Goal: Transaction & Acquisition: Purchase product/service

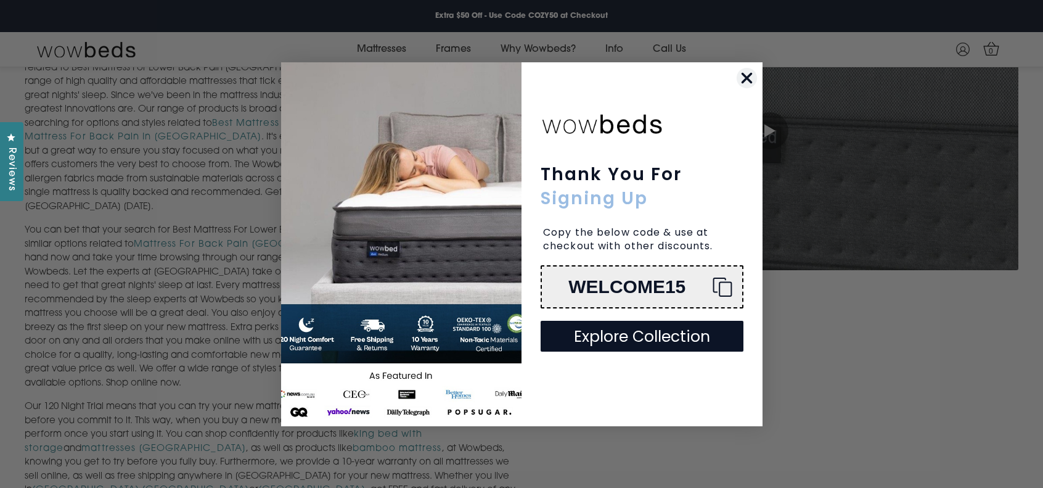
scroll to position [540, 0]
click at [654, 337] on button "Explore Collection" at bounding box center [642, 336] width 203 height 31
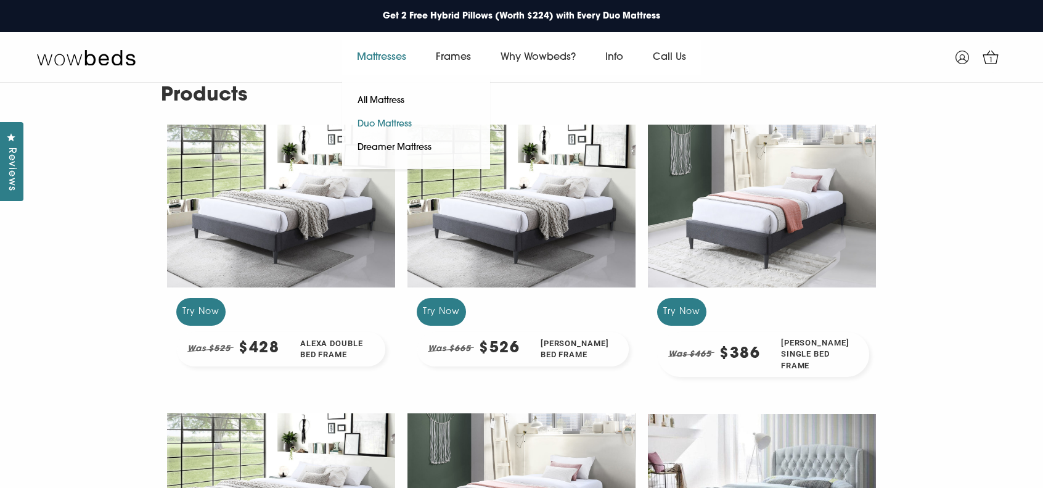
click at [379, 120] on link "Duo Mattress" at bounding box center [384, 124] width 85 height 23
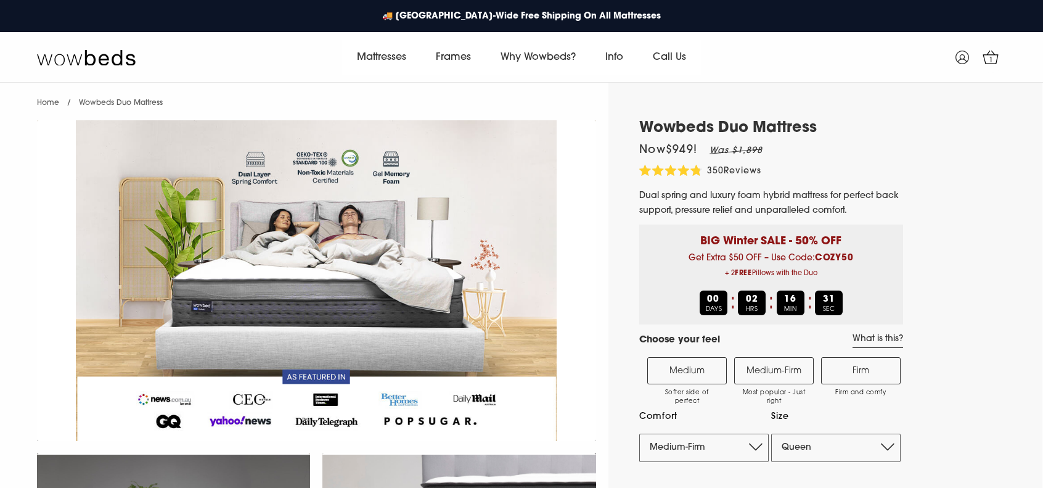
select select "Medium-Firm"
select select "Queen"
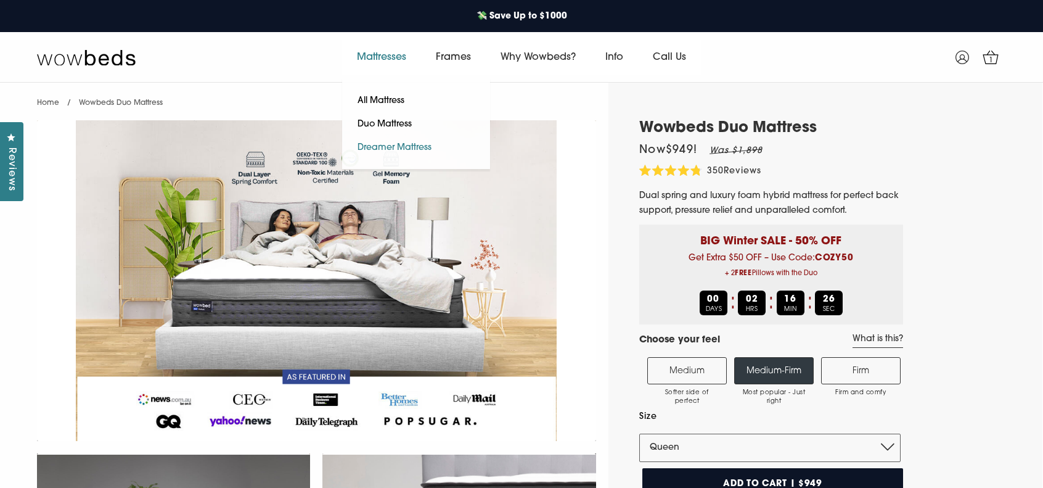
click at [364, 149] on link "Dreamer Mattress" at bounding box center [394, 147] width 105 height 23
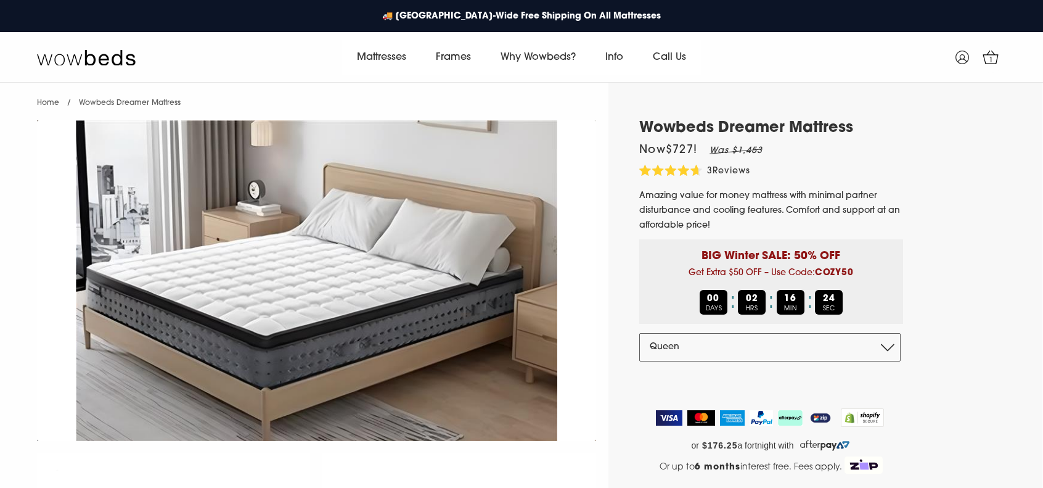
select select "Queen"
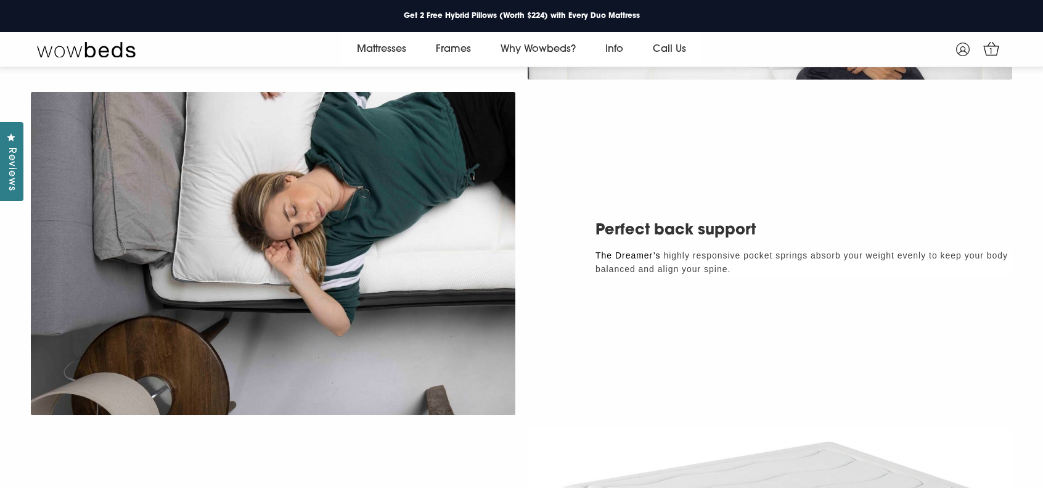
scroll to position [1588, 0]
